Goal: Contribute content: Add original content to the website for others to see

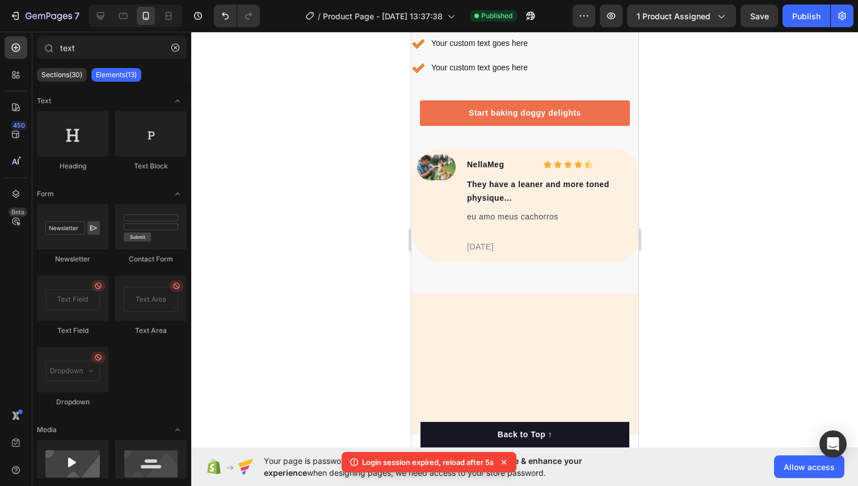
scroll to position [2836, 0]
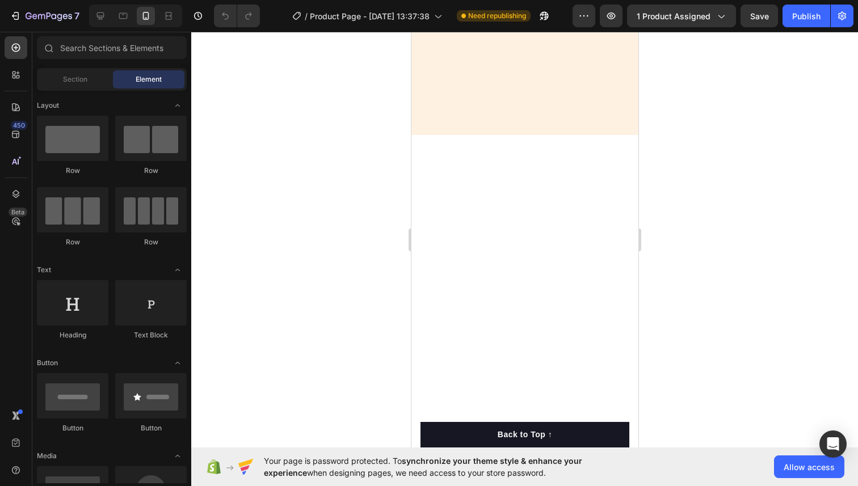
scroll to position [2166, 0]
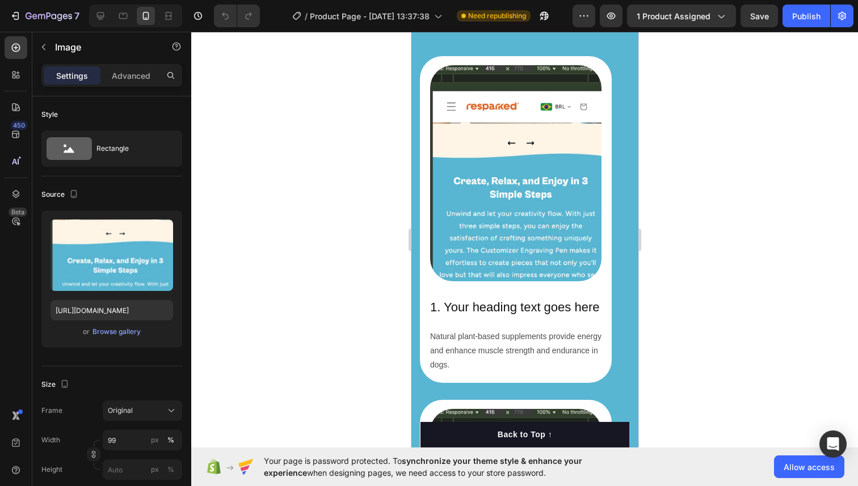
scroll to position [1453, 0]
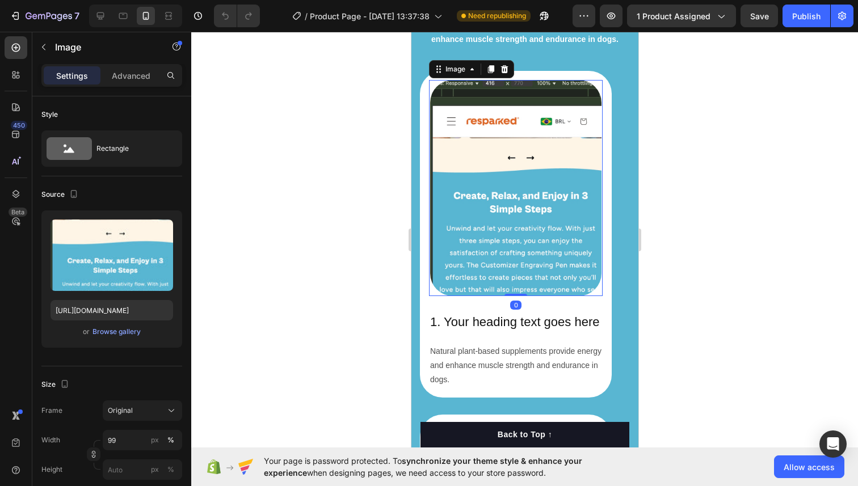
click at [498, 166] on img at bounding box center [516, 188] width 172 height 217
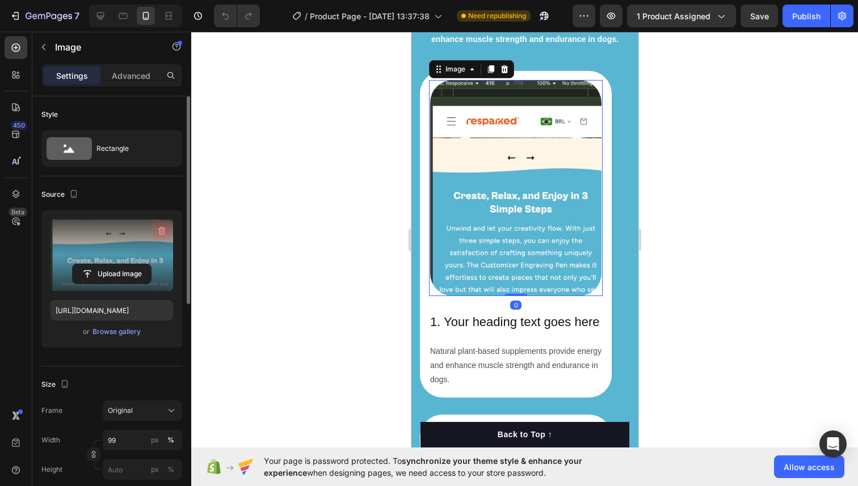
click at [161, 232] on icon "button" at bounding box center [161, 231] width 1 height 3
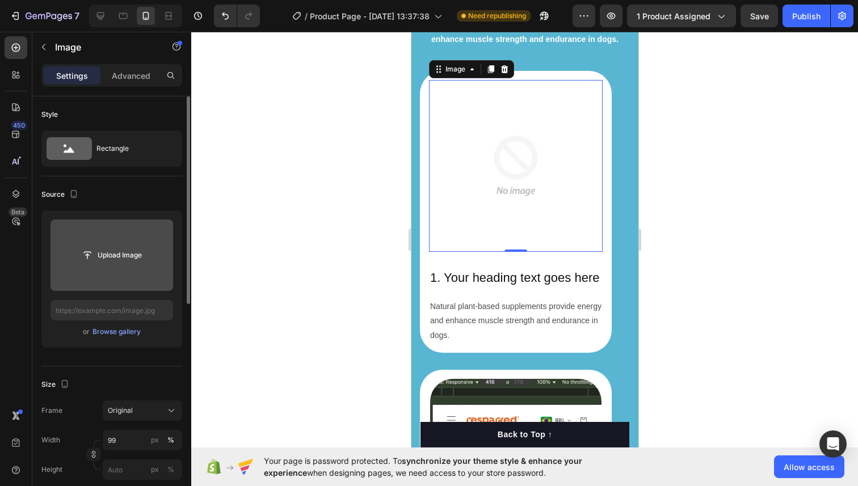
click at [125, 250] on input "file" at bounding box center [112, 255] width 78 height 19
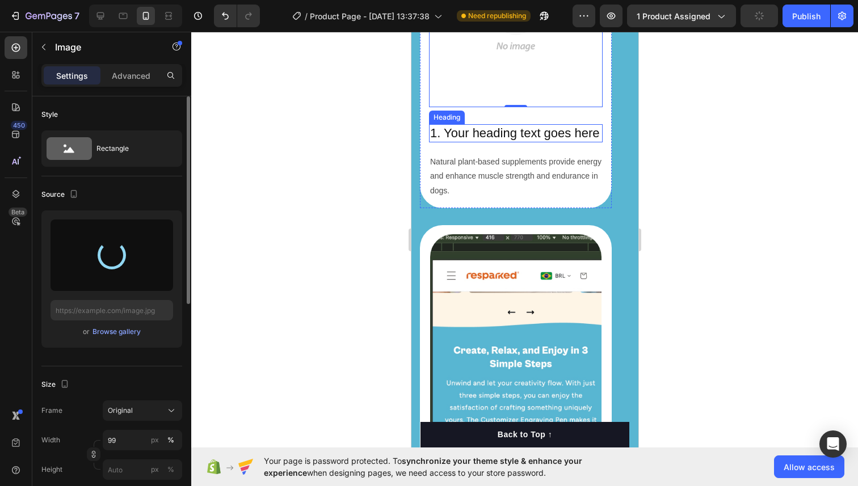
scroll to position [1630, 0]
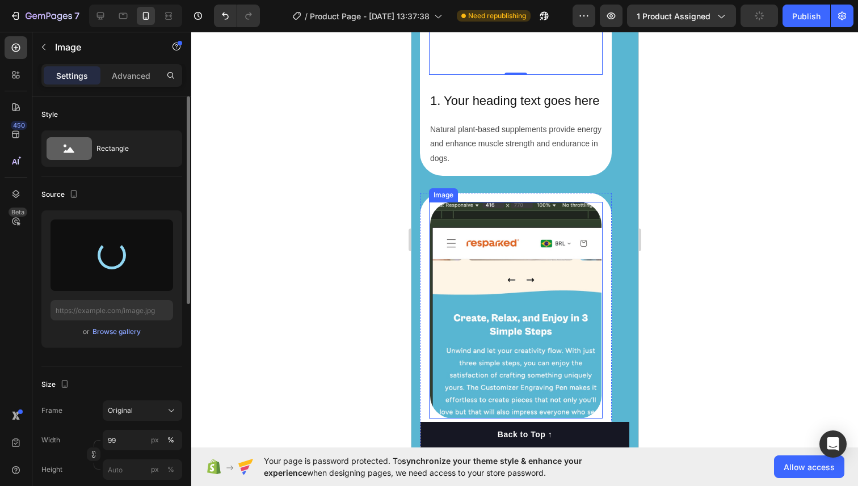
type input "[URL][DOMAIN_NAME]"
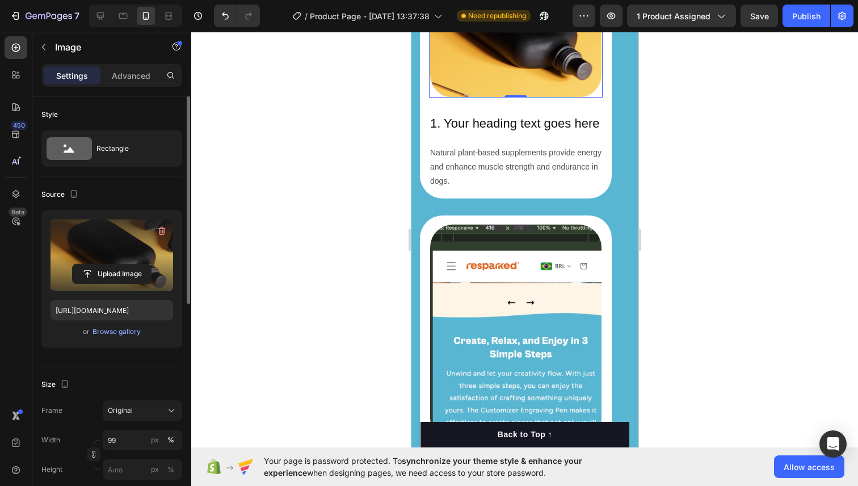
scroll to position [1608, 0]
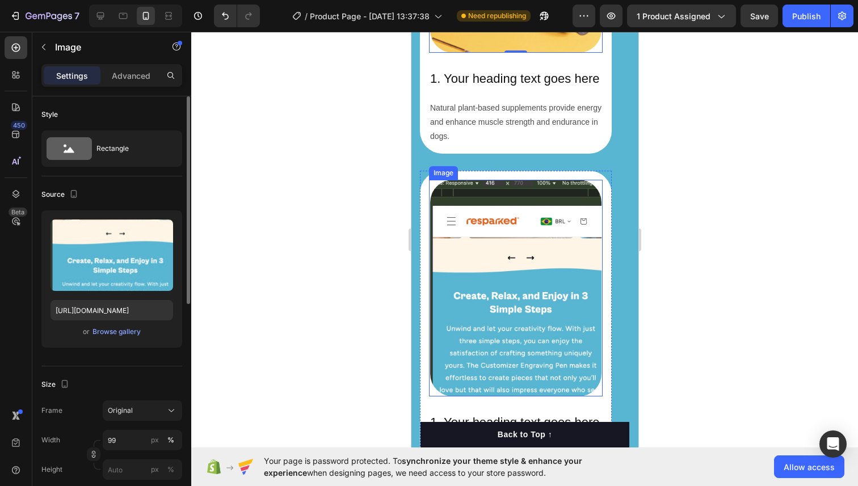
click at [499, 273] on img at bounding box center [516, 288] width 172 height 217
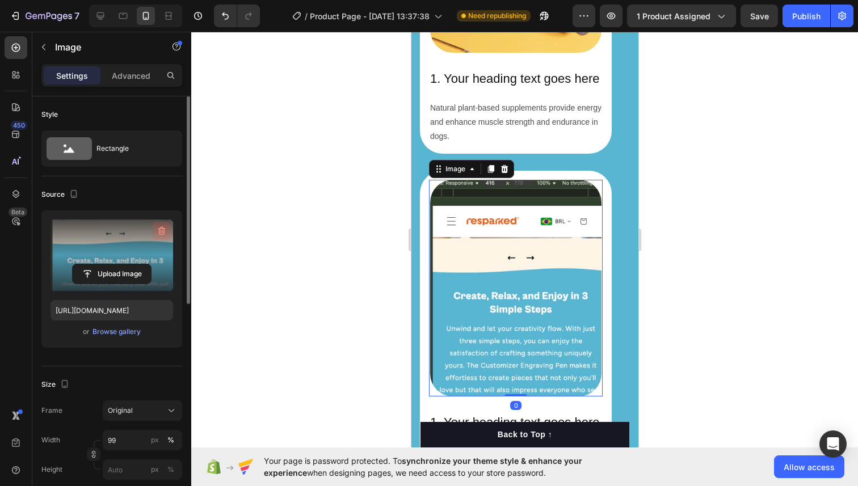
click at [158, 233] on icon "button" at bounding box center [161, 230] width 11 height 11
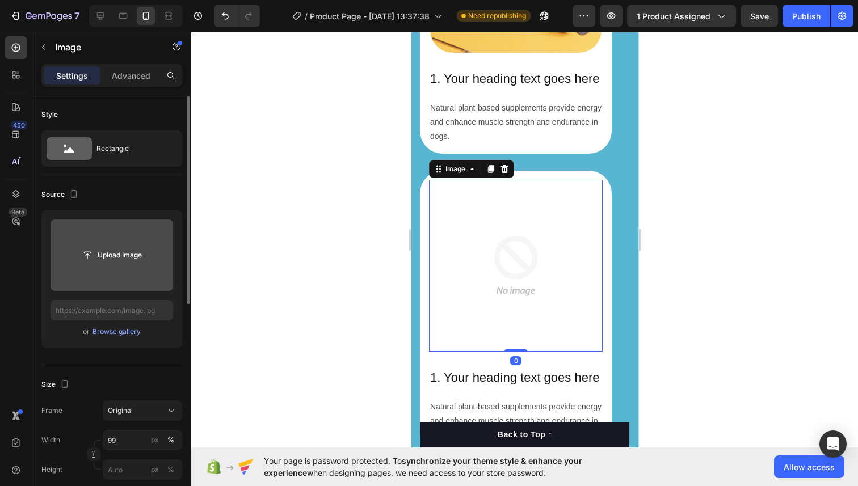
click at [155, 242] on input "file" at bounding box center [112, 256] width 123 height 72
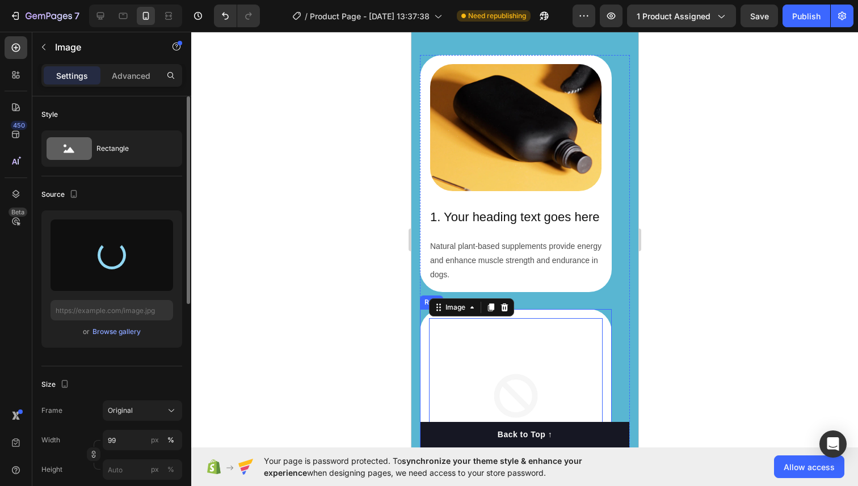
scroll to position [1528, 0]
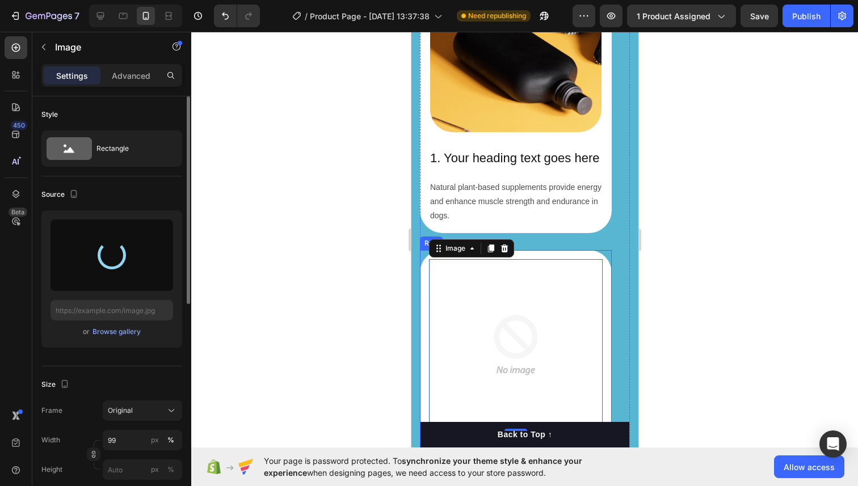
type input "[URL][DOMAIN_NAME]"
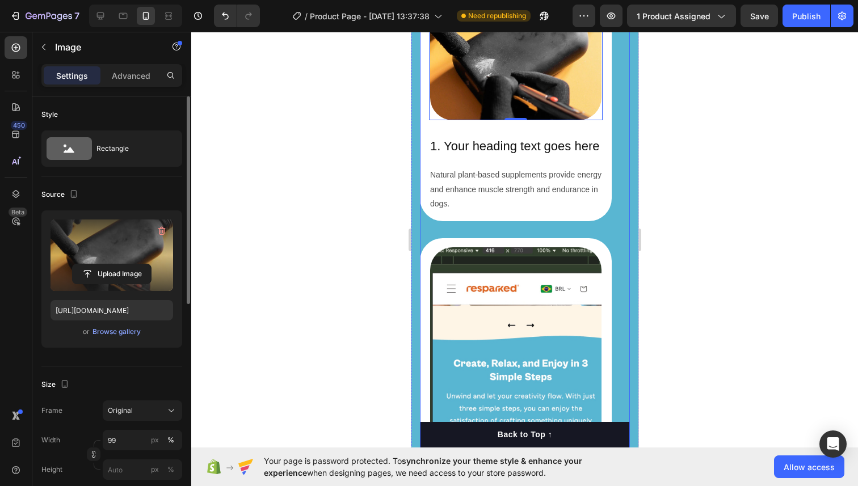
scroll to position [1862, 0]
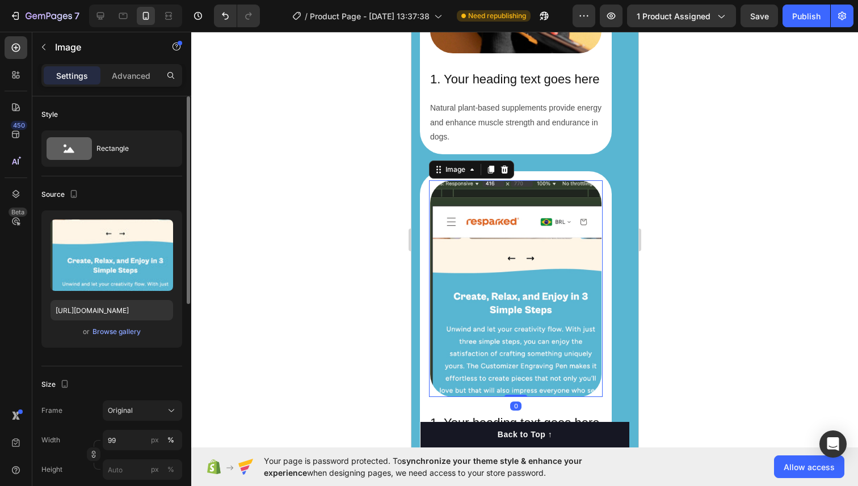
click at [519, 311] on img at bounding box center [516, 289] width 172 height 217
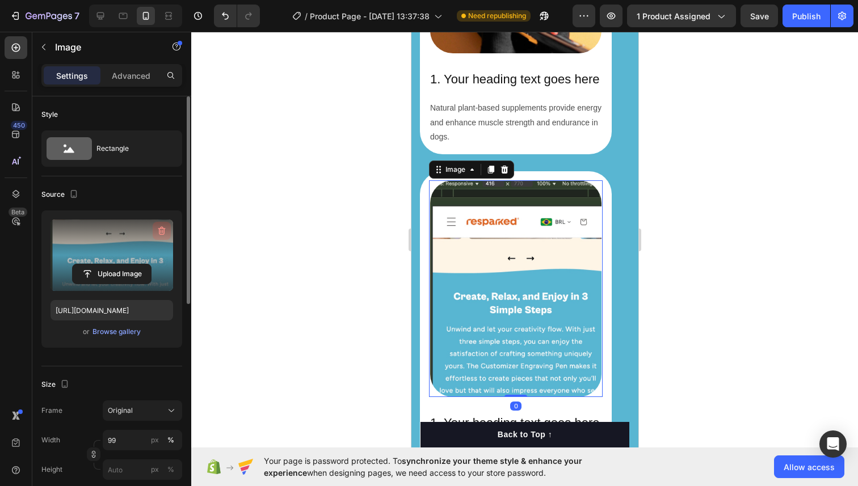
click at [160, 234] on icon "button" at bounding box center [161, 230] width 11 height 11
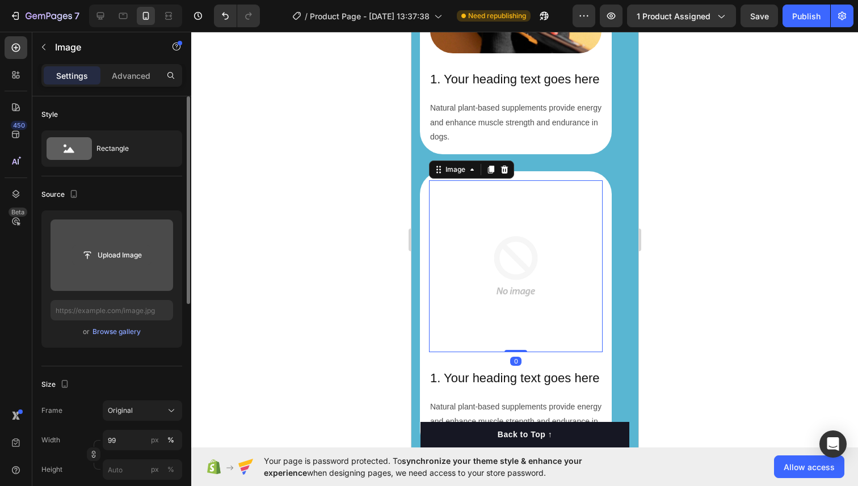
click at [132, 246] on input "file" at bounding box center [112, 255] width 78 height 19
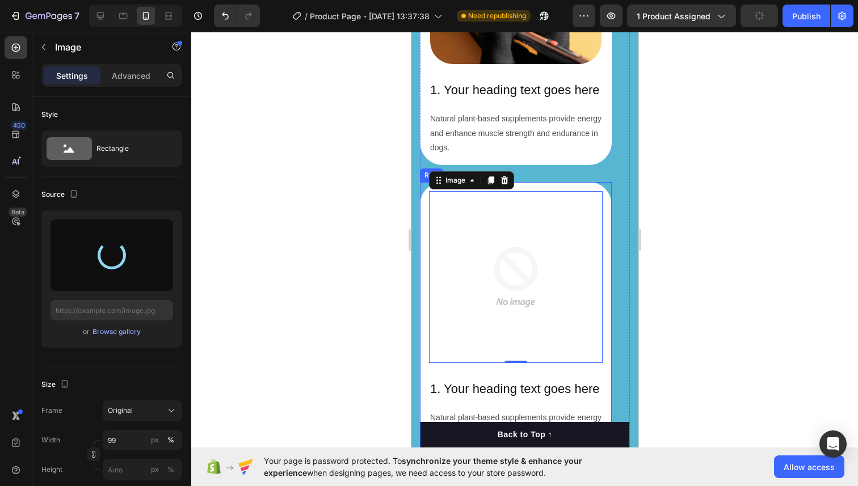
scroll to position [1885, 0]
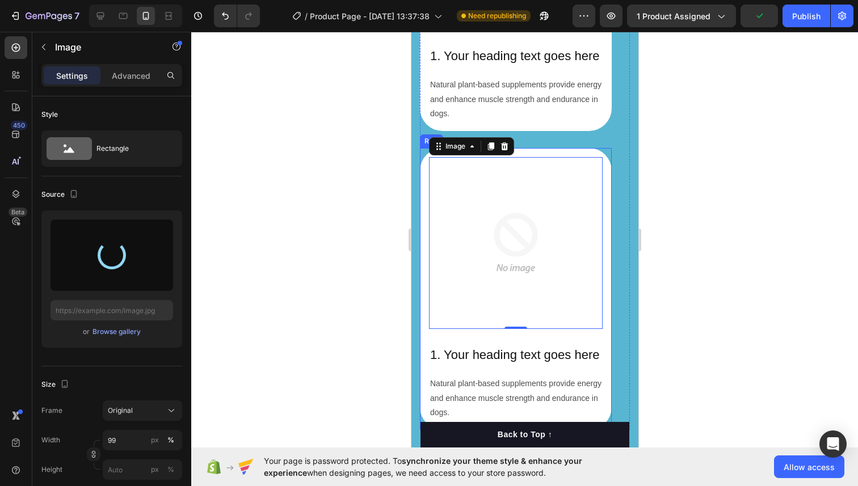
type input "[URL][DOMAIN_NAME]"
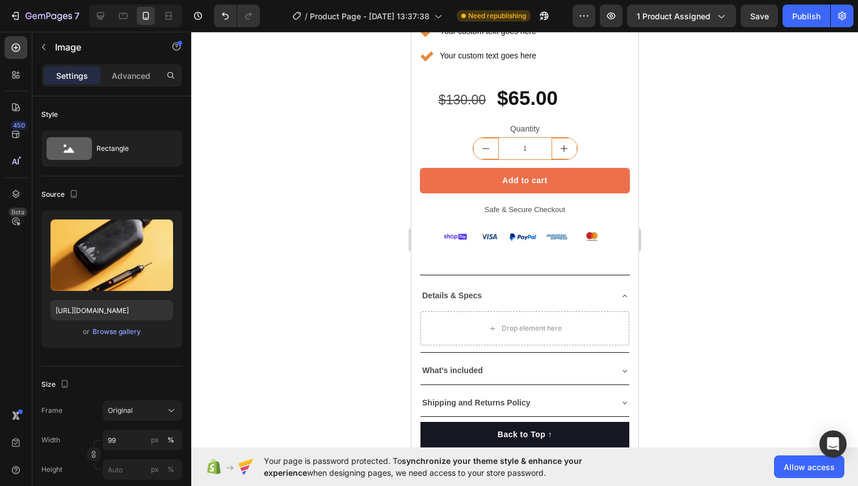
scroll to position [434, 0]
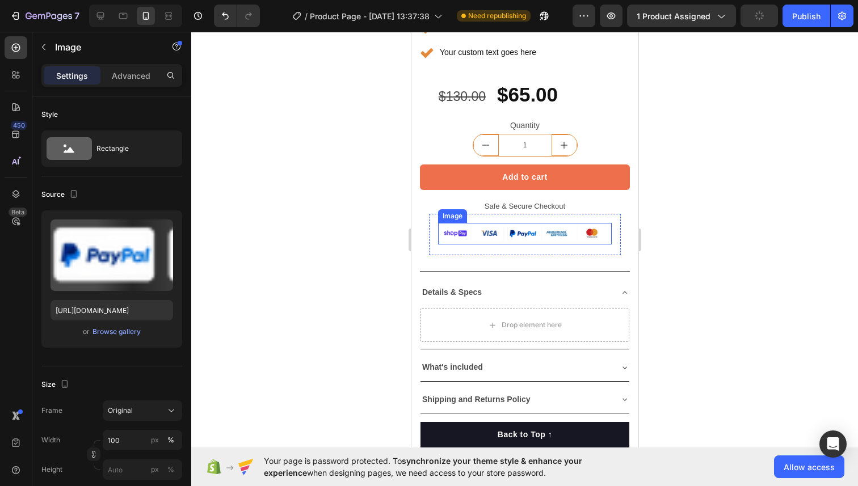
click at [462, 231] on img at bounding box center [525, 234] width 174 height 22
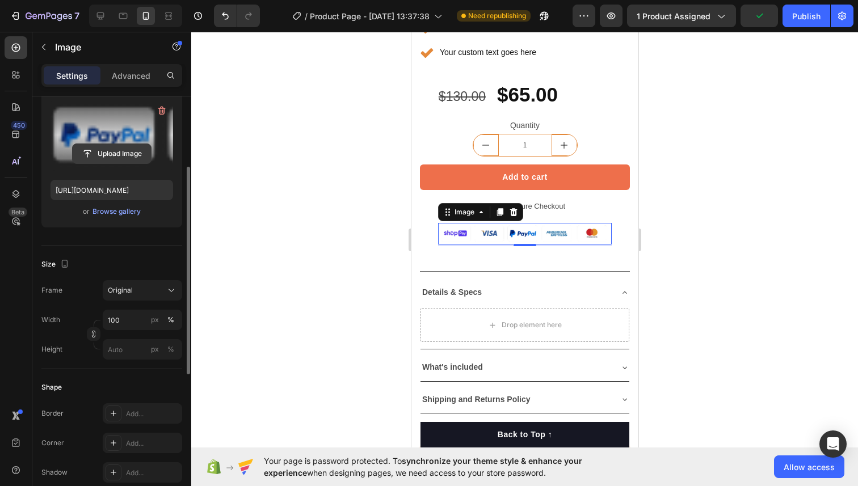
scroll to position [172, 0]
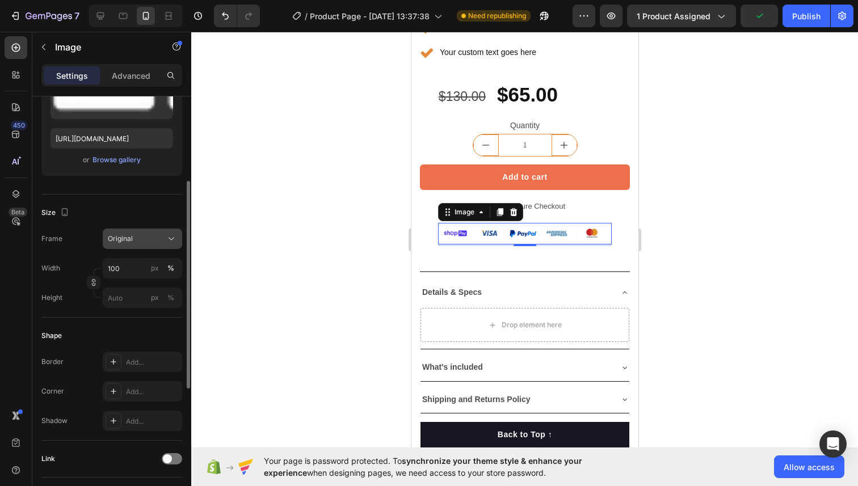
click at [128, 232] on button "Original" at bounding box center [142, 239] width 79 height 20
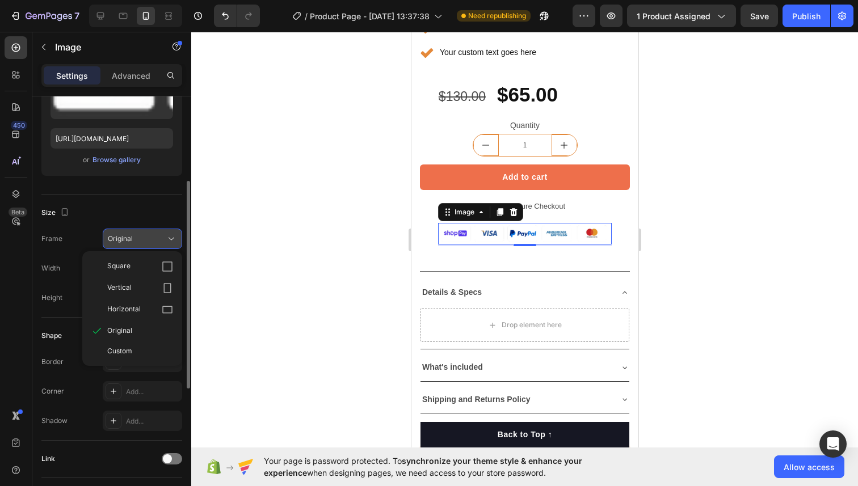
click at [128, 232] on button "Original" at bounding box center [142, 239] width 79 height 20
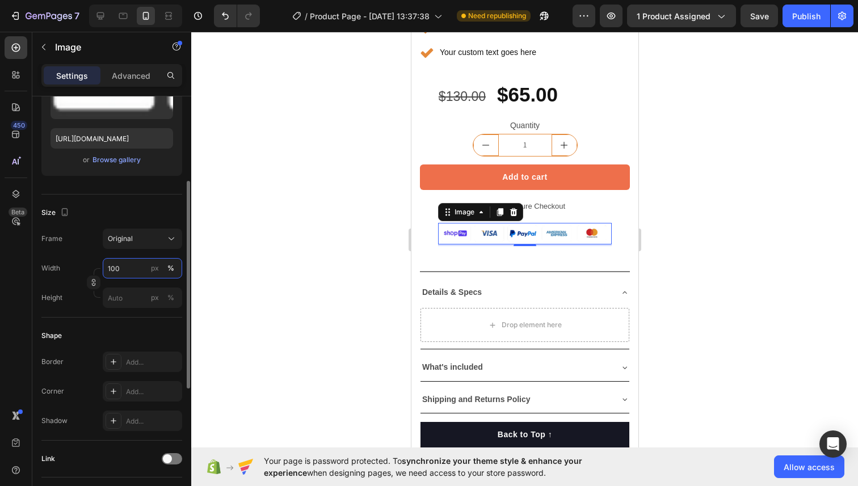
click at [137, 265] on input "100" at bounding box center [142, 268] width 79 height 20
click at [136, 256] on div "Frame Original Width 100 px % Height px %" at bounding box center [111, 268] width 141 height 79
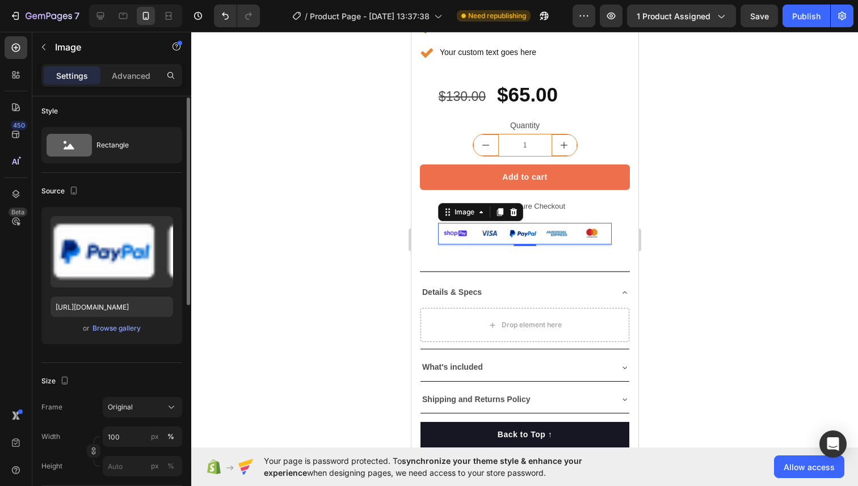
scroll to position [0, 0]
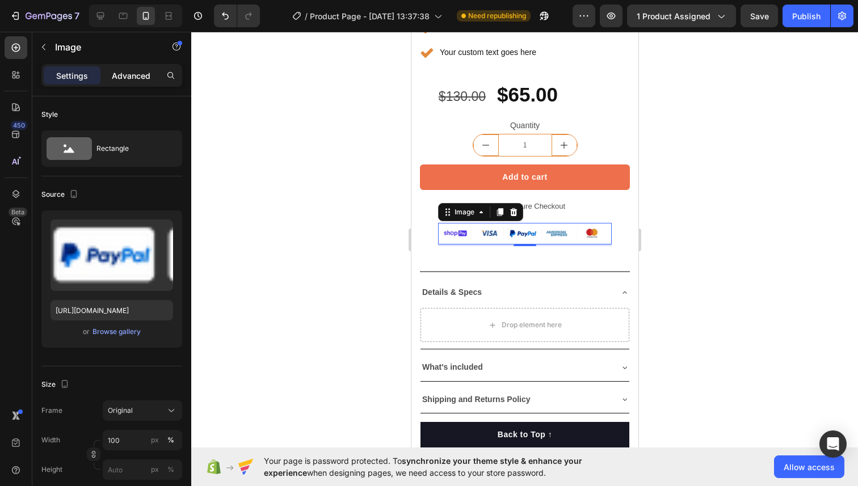
click at [131, 79] on p "Advanced" at bounding box center [131, 76] width 39 height 12
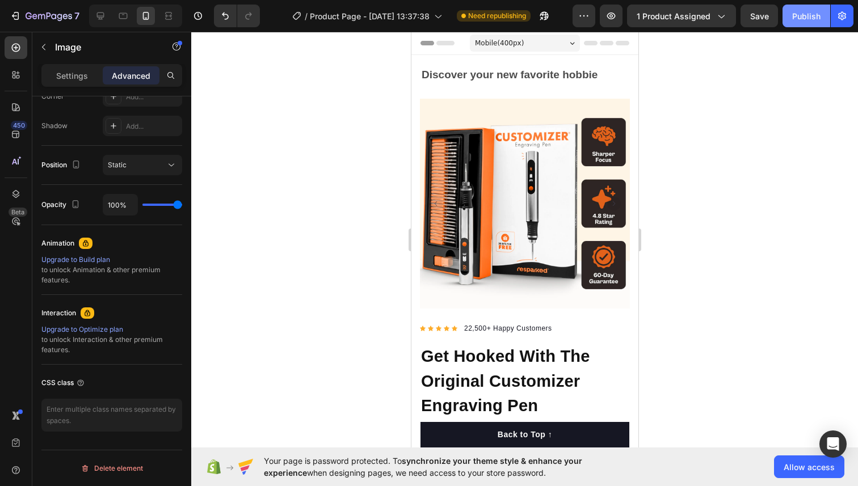
click at [809, 19] on div "Publish" at bounding box center [806, 16] width 28 height 12
